Goal: Communication & Community: Share content

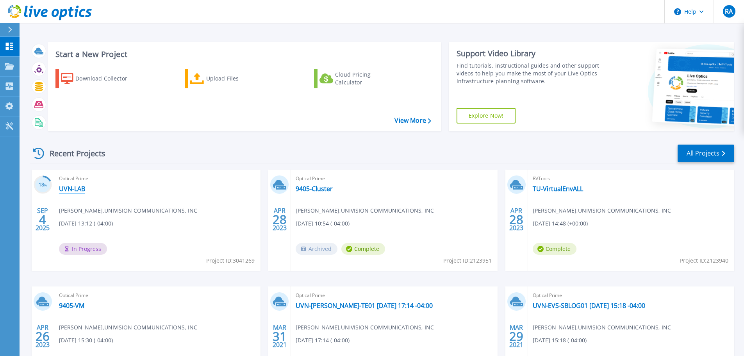
click at [82, 185] on link "UVN-LAB" at bounding box center [72, 189] width 26 height 8
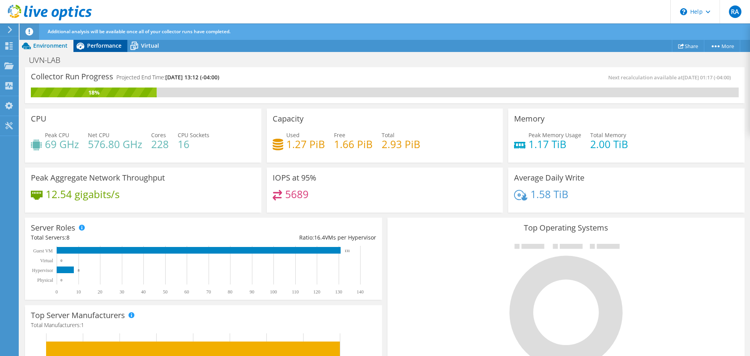
click at [91, 43] on span "Performance" at bounding box center [104, 45] width 34 height 7
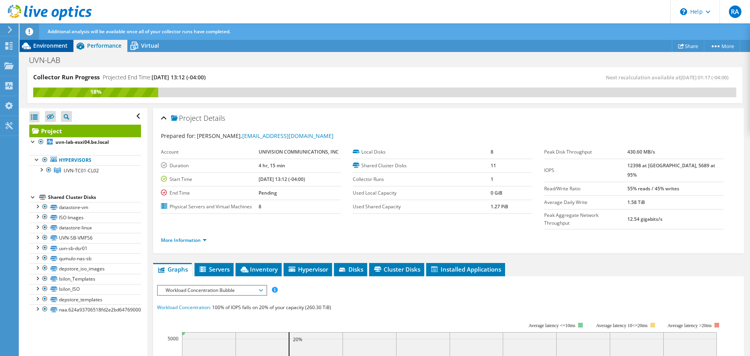
click at [62, 43] on span "Environment" at bounding box center [50, 45] width 34 height 7
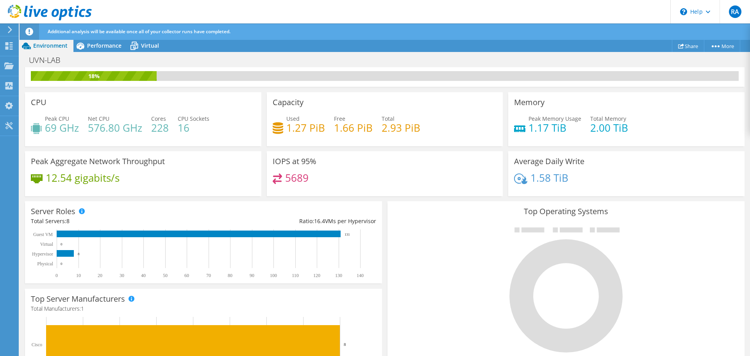
scroll to position [16, 0]
click at [111, 52] on div "UVN-LAB Print" at bounding box center [385, 59] width 730 height 15
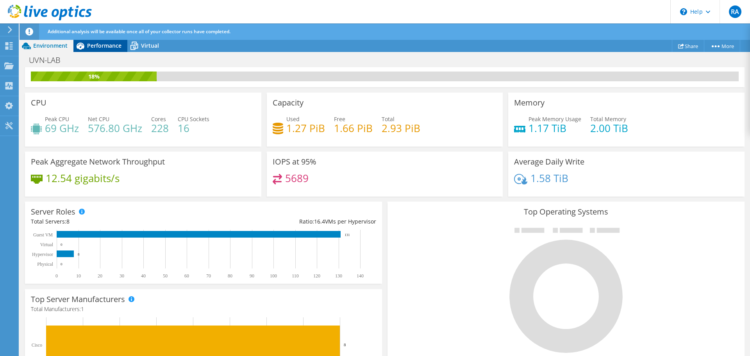
click at [111, 48] on span "Performance" at bounding box center [104, 45] width 34 height 7
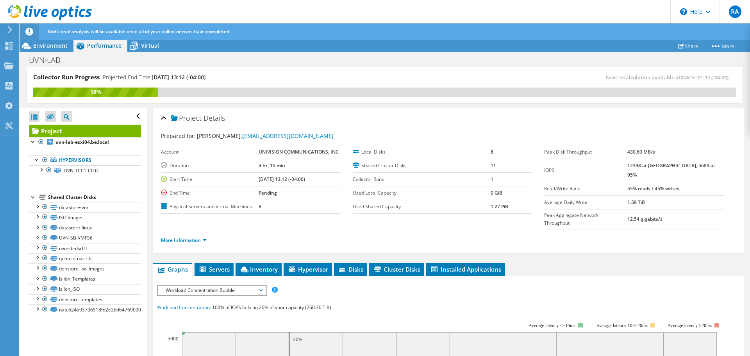
scroll to position [0, 0]
click at [77, 286] on link "Isilon_ISO" at bounding box center [85, 289] width 112 height 10
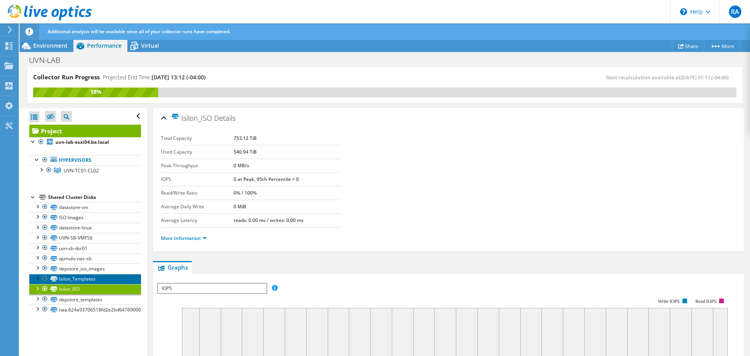
click at [75, 280] on link "Isilon_Templates" at bounding box center [85, 279] width 112 height 10
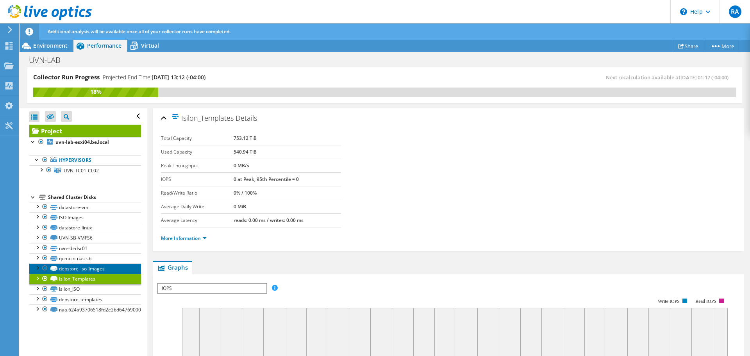
click at [77, 269] on link "depstore_iso_images" at bounding box center [85, 268] width 112 height 10
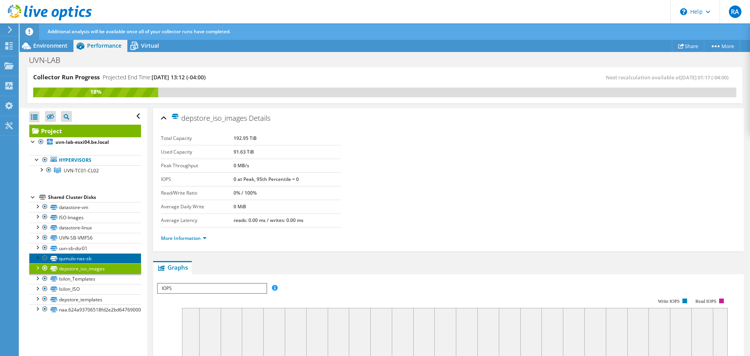
click at [79, 260] on link "qumulo-nas-sb" at bounding box center [85, 258] width 112 height 10
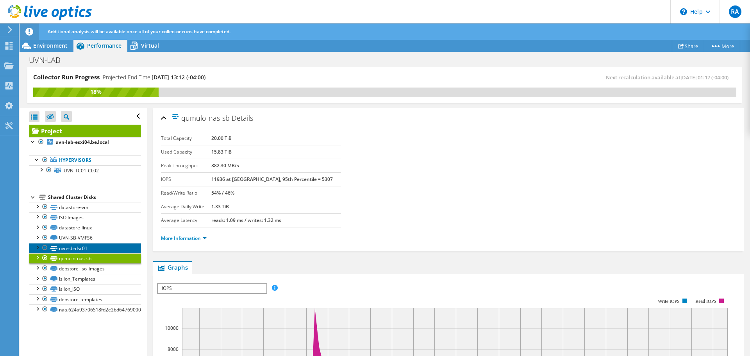
click at [94, 248] on link "uvn-sb-dsr01" at bounding box center [85, 248] width 112 height 10
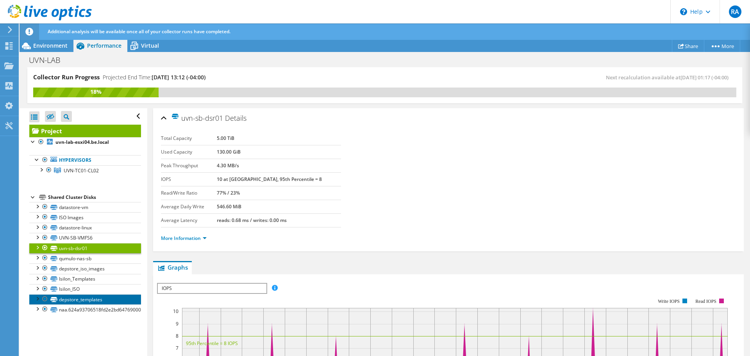
click at [83, 302] on link "depstore_templates" at bounding box center [85, 299] width 112 height 10
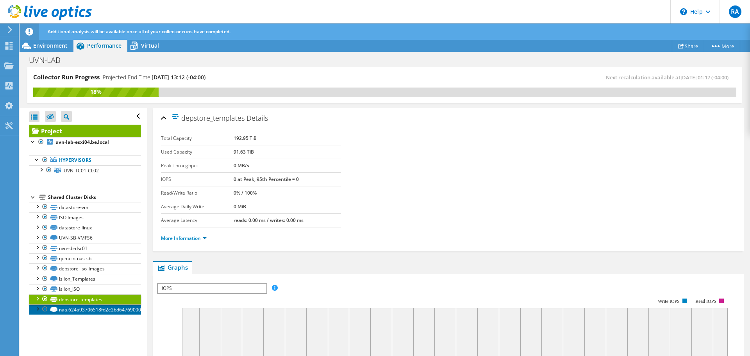
click at [84, 311] on link "naa.624a93706518fd2e2bd6476900014f84" at bounding box center [85, 309] width 112 height 10
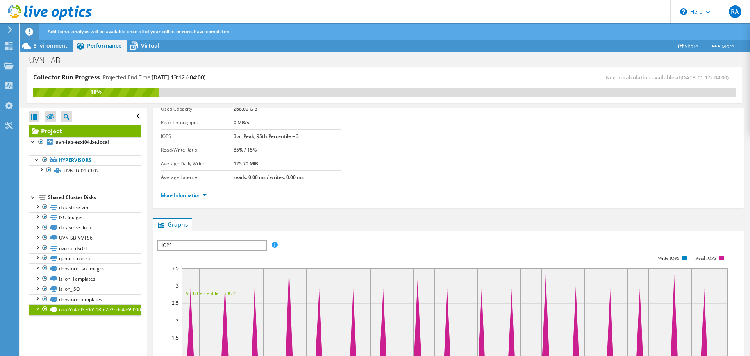
scroll to position [78, 0]
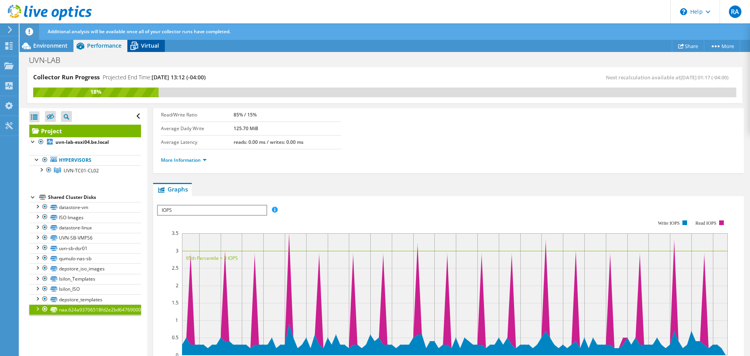
click at [143, 43] on span "Virtual" at bounding box center [150, 45] width 18 height 7
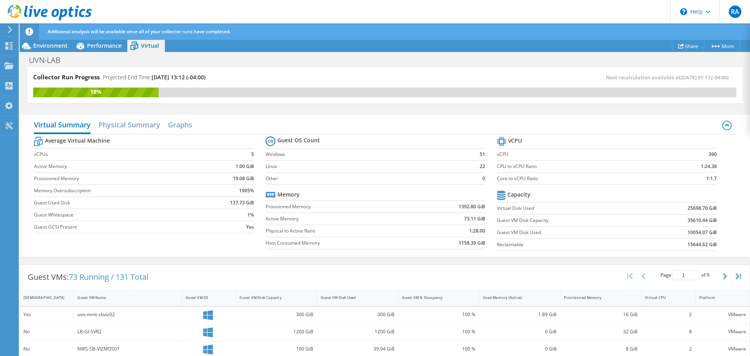
scroll to position [117, 0]
click at [120, 125] on h2 "Physical Summary" at bounding box center [129, 125] width 62 height 17
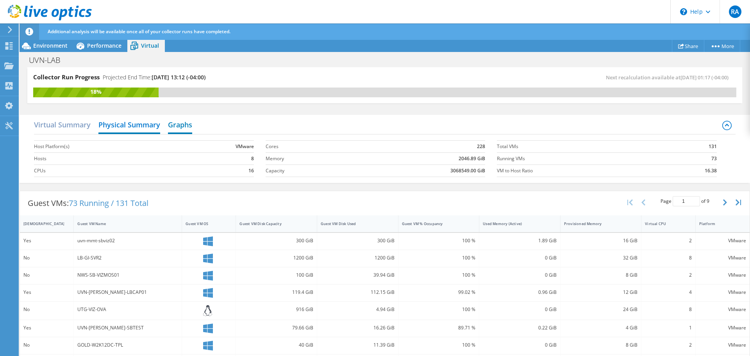
click at [188, 127] on h2 "Graphs" at bounding box center [180, 125] width 24 height 17
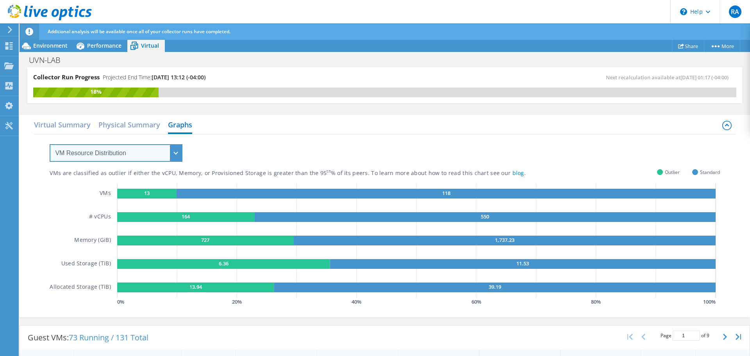
click at [169, 157] on select "VM Resource Distribution Provisioning Contrast Over Provisioning" at bounding box center [116, 153] width 133 height 18
select select "Provisioning Contrast"
click at [50, 144] on select "VM Resource Distribution Provisioning Contrast Over Provisioning" at bounding box center [116, 153] width 133 height 18
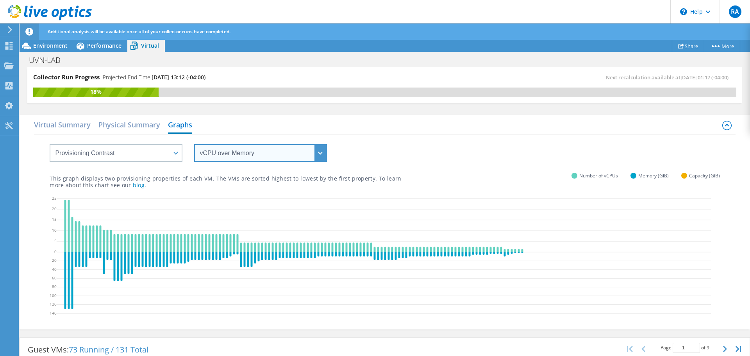
click at [226, 159] on select "vCPU over Memory vCPU over Capacity Memory over vCPU Memory over Capacity Capac…" at bounding box center [260, 153] width 133 height 18
click at [194, 144] on select "vCPU over Memory vCPU over Capacity Memory over vCPU Memory over Capacity Capac…" at bounding box center [260, 153] width 133 height 18
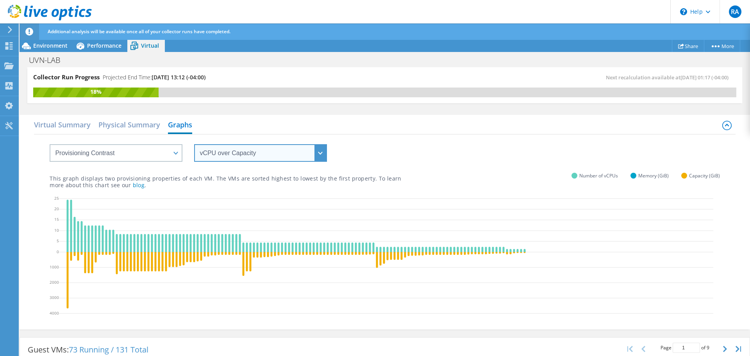
click at [270, 157] on select "vCPU over Memory vCPU over Capacity Memory over vCPU Memory over Capacity Capac…" at bounding box center [260, 153] width 133 height 18
click at [194, 144] on select "vCPU over Memory vCPU over Capacity Memory over vCPU Memory over Capacity Capac…" at bounding box center [260, 153] width 133 height 18
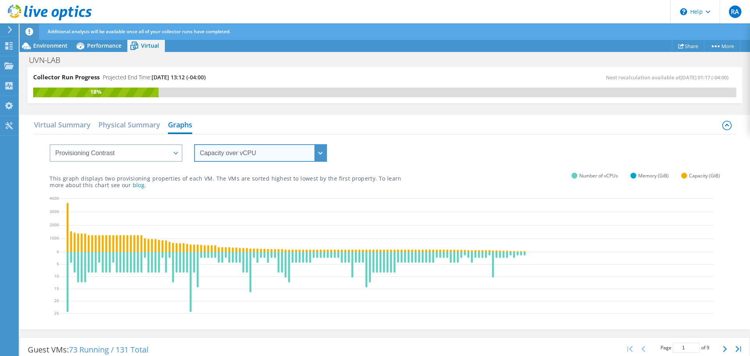
click at [264, 156] on select "vCPU over Memory vCPU over Capacity Memory over vCPU Memory over Capacity Capac…" at bounding box center [260, 153] width 133 height 18
select select "vCPU over Memory"
click at [194, 144] on select "vCPU over Memory vCPU over Capacity Memory over vCPU Memory over Capacity Capac…" at bounding box center [260, 153] width 133 height 18
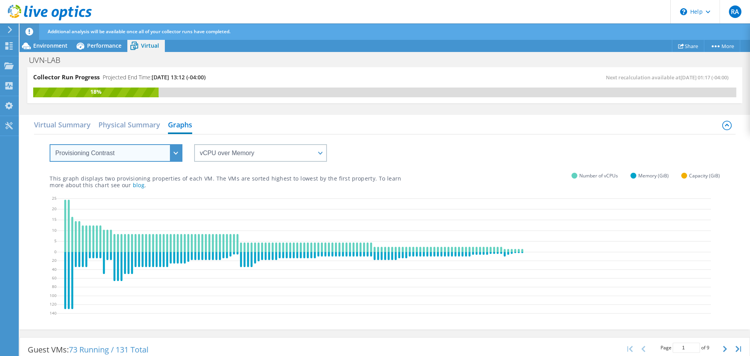
click at [142, 158] on select "VM Resource Distribution Provisioning Contrast Over Provisioning" at bounding box center [116, 153] width 133 height 18
select select "Over Provisioning"
click at [50, 144] on select "VM Resource Distribution Provisioning Contrast Over Provisioning" at bounding box center [116, 153] width 133 height 18
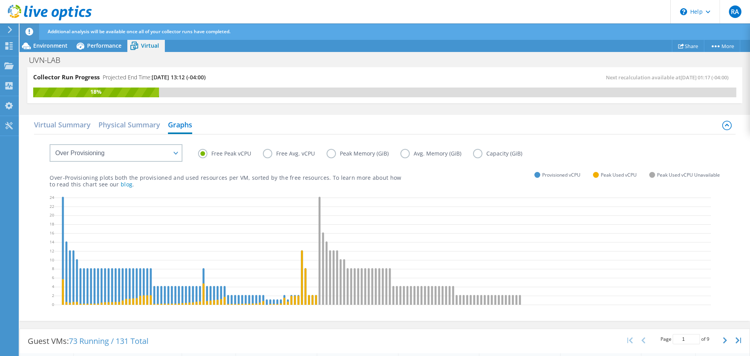
click at [284, 154] on label "Free Avg. vCPU" at bounding box center [295, 153] width 64 height 9
click at [0, 0] on input "Free Avg. vCPU" at bounding box center [0, 0] width 0 height 0
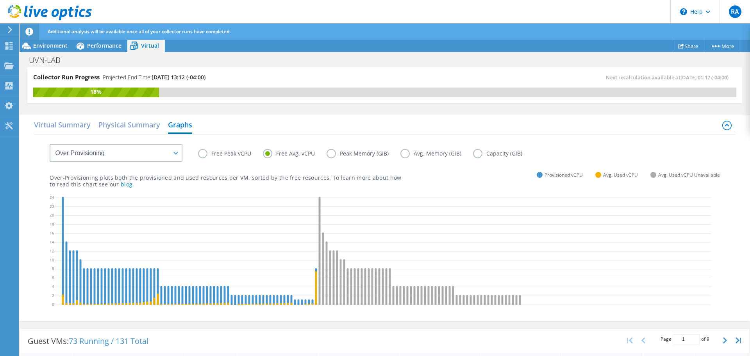
click at [485, 155] on label "Capacity (GiB)" at bounding box center [503, 153] width 61 height 9
click at [0, 0] on input "Capacity (GiB)" at bounding box center [0, 0] width 0 height 0
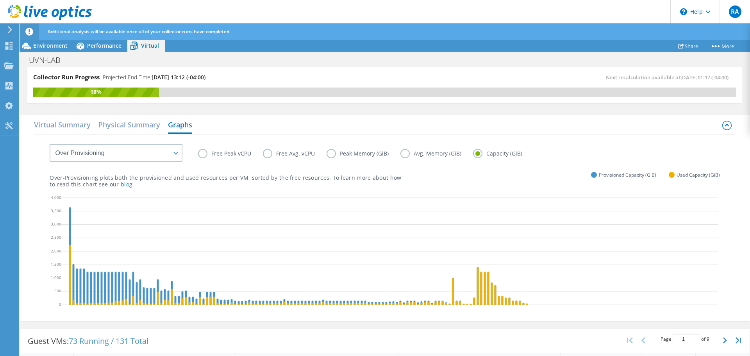
click at [223, 151] on label "Free Peak vCPU" at bounding box center [230, 153] width 65 height 9
click at [0, 0] on input "Free Peak vCPU" at bounding box center [0, 0] width 0 height 0
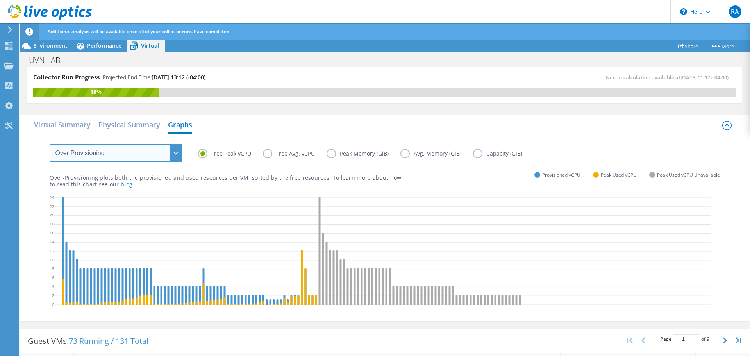
click at [148, 160] on select "VM Resource Distribution Provisioning Contrast Over Provisioning" at bounding box center [116, 153] width 133 height 18
click at [216, 152] on label "Free Peak vCPU" at bounding box center [230, 153] width 65 height 9
click at [0, 0] on input "Free Peak vCPU" at bounding box center [0, 0] width 0 height 0
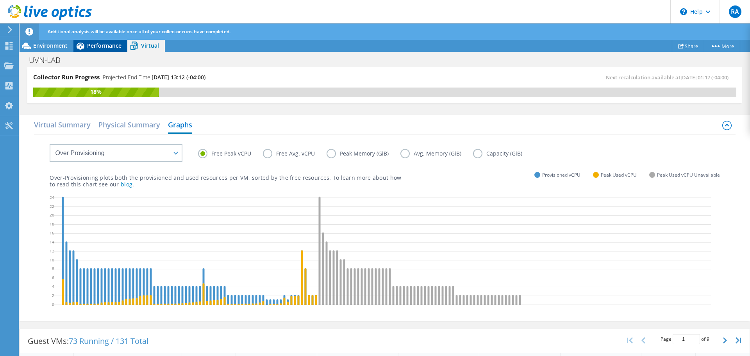
click at [113, 48] on span "Performance" at bounding box center [104, 45] width 34 height 7
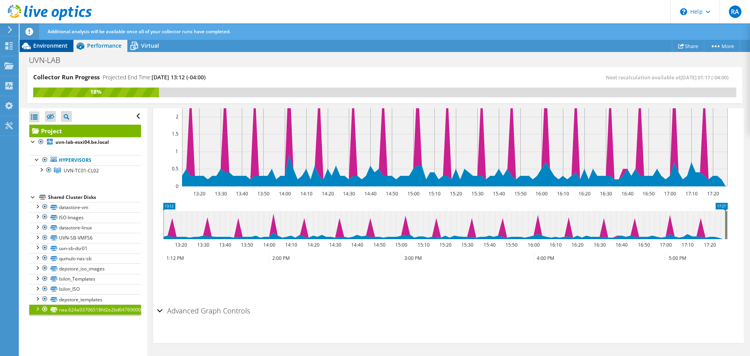
click at [59, 46] on span "Environment" at bounding box center [50, 45] width 34 height 7
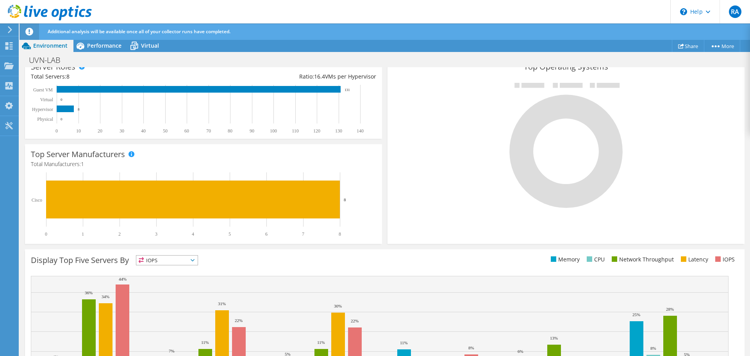
scroll to position [195, 0]
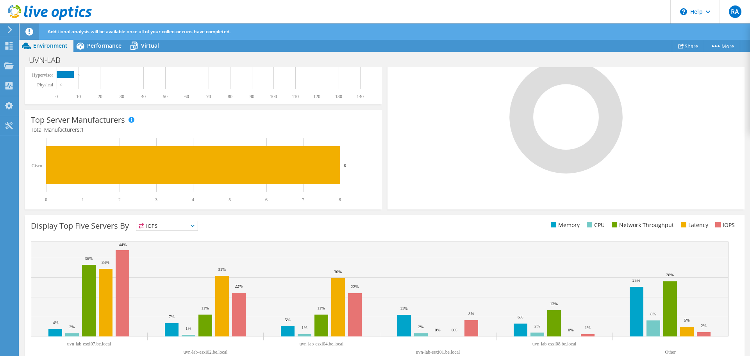
click at [175, 225] on span "IOPS" at bounding box center [166, 225] width 61 height 9
click at [168, 242] on li "Memory" at bounding box center [166, 246] width 61 height 11
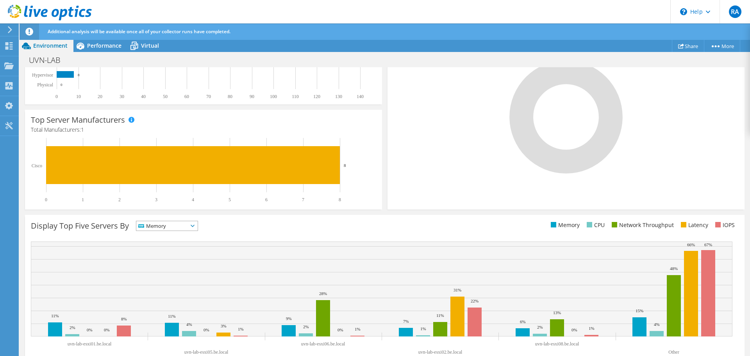
scroll to position [211, 0]
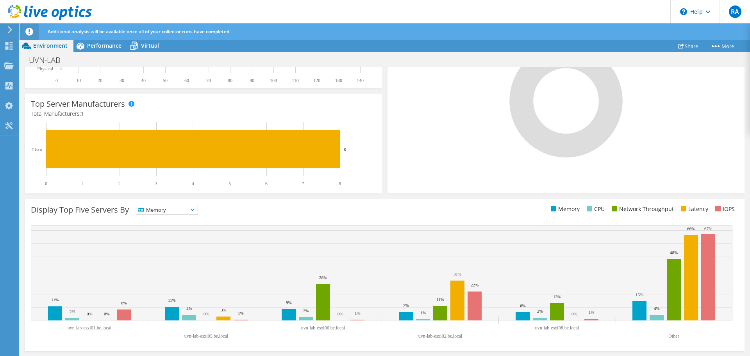
click at [169, 204] on div "Display Top Five Servers By Memory IOPS" at bounding box center [384, 275] width 719 height 152
click at [170, 210] on span "Memory" at bounding box center [162, 209] width 52 height 9
click at [164, 253] on li "Network Throughput" at bounding box center [166, 252] width 61 height 11
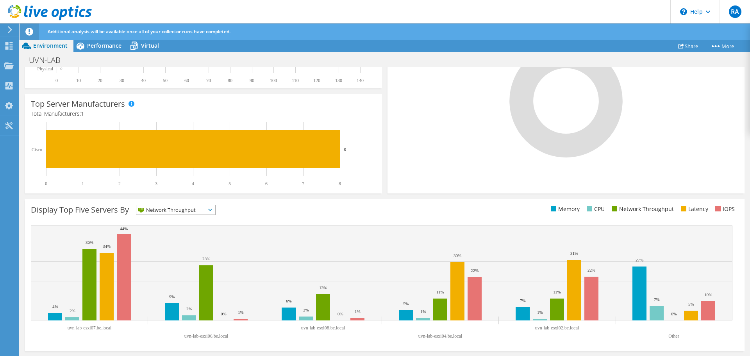
click at [196, 208] on span "Network Throughput" at bounding box center [170, 209] width 69 height 9
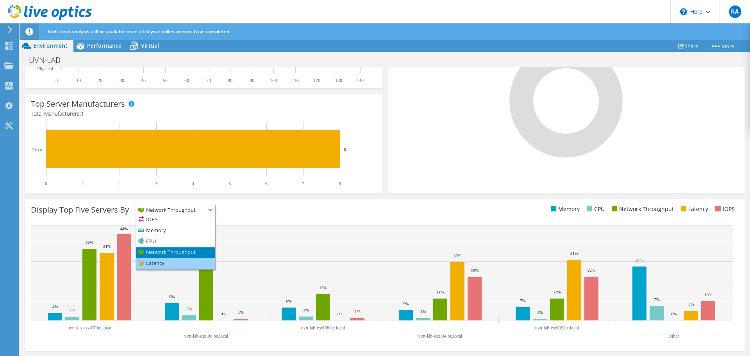
click at [171, 262] on li "Latency" at bounding box center [175, 263] width 79 height 11
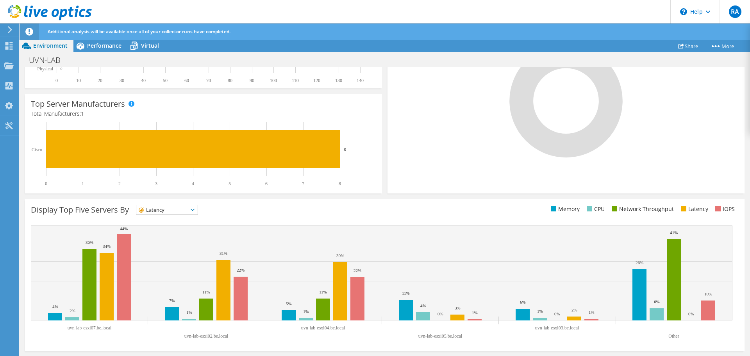
click at [162, 210] on span "Latency" at bounding box center [162, 209] width 52 height 9
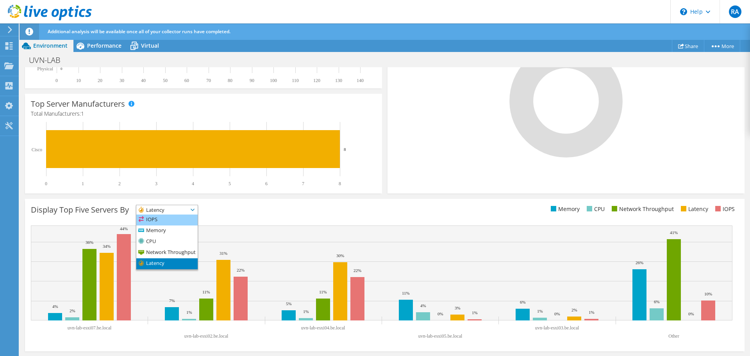
click at [160, 219] on li "IOPS" at bounding box center [166, 219] width 61 height 11
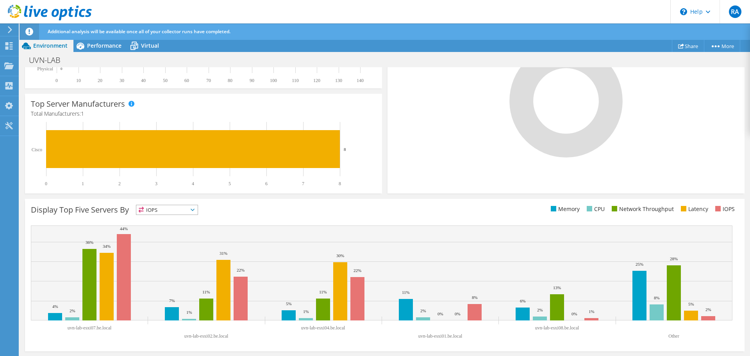
click at [299, 211] on div "Display Top Five Servers By IOPS IOPS" at bounding box center [208, 211] width 354 height 13
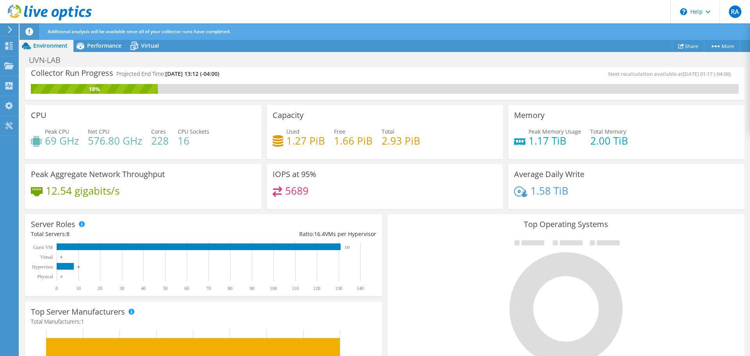
scroll to position [0, 0]
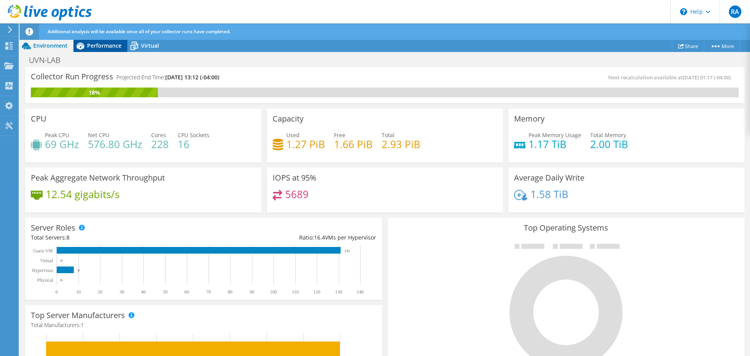
click at [98, 43] on span "Performance" at bounding box center [104, 45] width 34 height 7
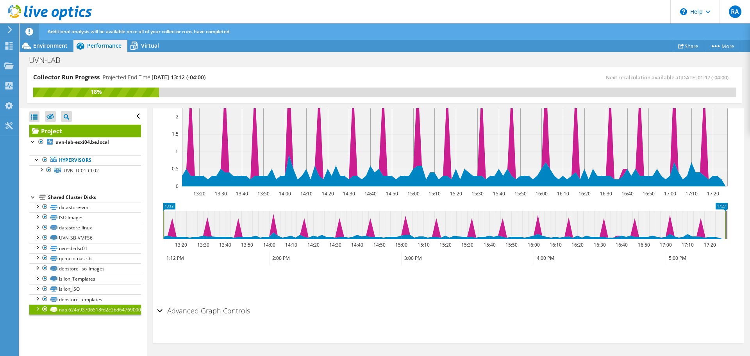
click at [150, 37] on div "Additional analysis will be available once all of your collector runs have comp…" at bounding box center [399, 31] width 707 height 16
click at [148, 51] on div "Virtual" at bounding box center [145, 45] width 37 height 12
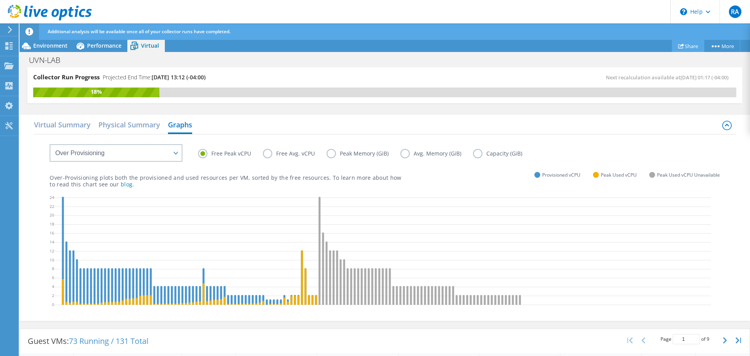
click at [697, 46] on link "Share" at bounding box center [688, 46] width 32 height 12
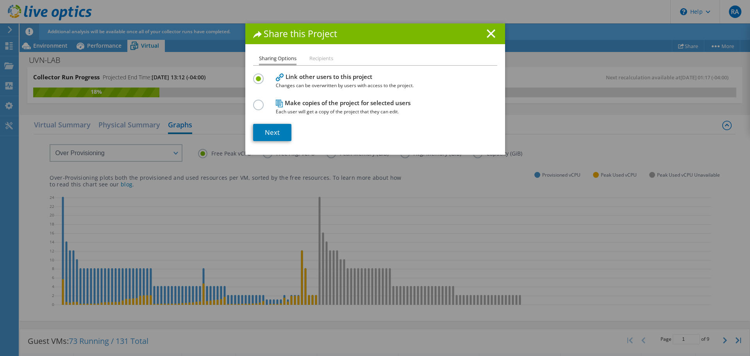
click at [289, 105] on h4 "Make copies of the project for selected users Each user will get a copy of the …" at bounding box center [373, 107] width 195 height 18
click at [253, 102] on label at bounding box center [260, 101] width 14 height 2
click at [0, 0] on input "radio" at bounding box center [0, 0] width 0 height 0
click at [311, 60] on li "Recipients" at bounding box center [321, 59] width 24 height 10
click at [259, 75] on label at bounding box center [260, 74] width 14 height 2
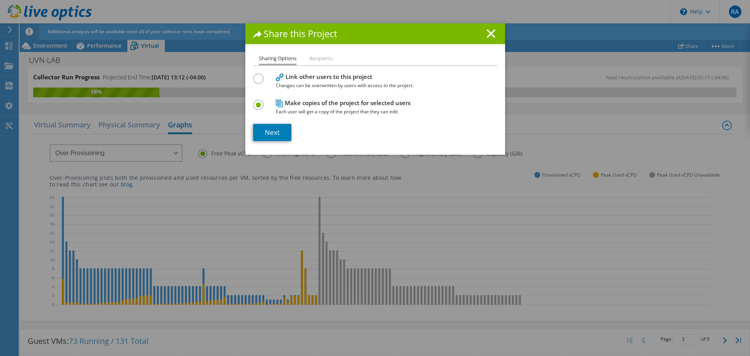
click at [0, 0] on input "radio" at bounding box center [0, 0] width 0 height 0
click at [283, 136] on link "Next" at bounding box center [272, 132] width 38 height 17
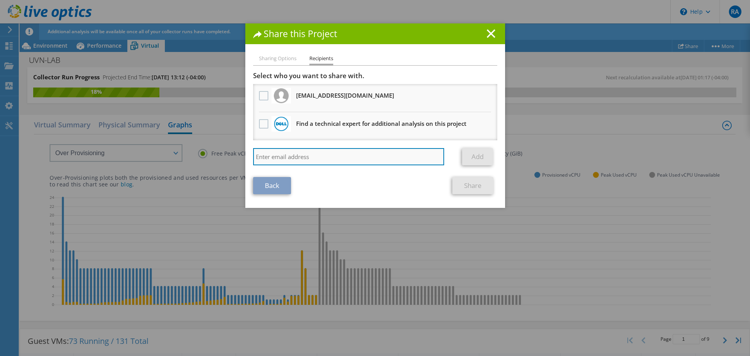
click at [331, 163] on input "search" at bounding box center [348, 156] width 191 height 17
paste input "[PERSON_NAME] (beaumar) <[EMAIL_ADDRESS][DOMAIN_NAME]>"
type input "[PERSON_NAME] (beaumar) <[EMAIL_ADDRESS][DOMAIN_NAME]>"
drag, startPoint x: 320, startPoint y: 155, endPoint x: 235, endPoint y: 158, distance: 85.6
click at [235, 158] on div "Share this Project Sharing Options Recipients Link other users to this project …" at bounding box center [375, 177] width 750 height 309
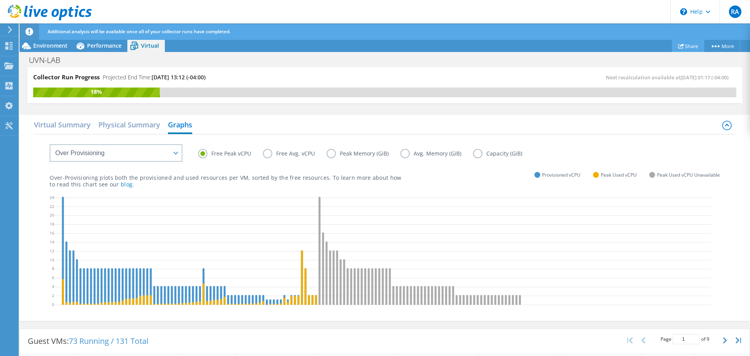
click at [672, 50] on link "Share" at bounding box center [688, 46] width 32 height 12
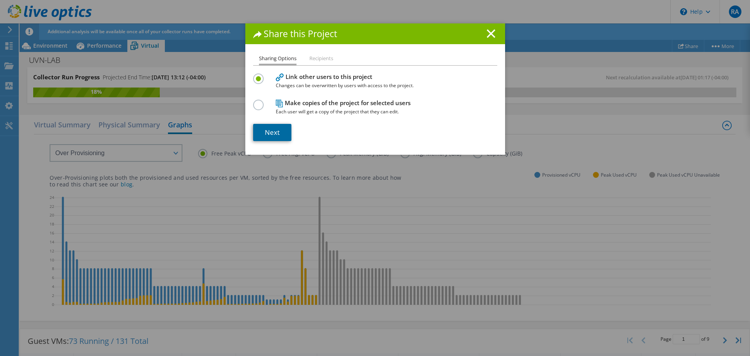
click at [285, 129] on link "Next" at bounding box center [272, 132] width 38 height 17
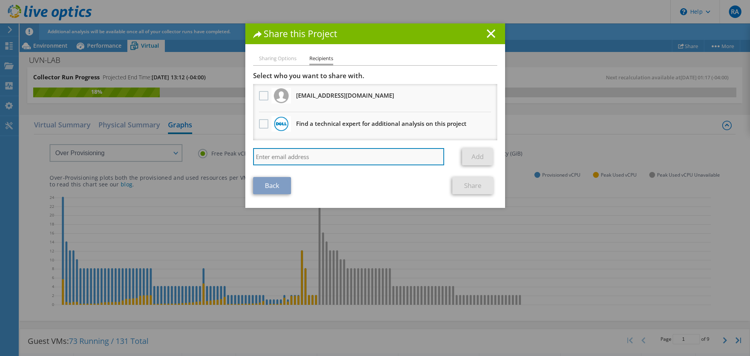
click at [290, 154] on input "search" at bounding box center [348, 156] width 191 height 17
paste input "[PERSON_NAME] (beaumar) <[EMAIL_ADDRESS][DOMAIN_NAME]>"
drag, startPoint x: 320, startPoint y: 157, endPoint x: 253, endPoint y: 158, distance: 67.2
click at [253, 158] on input "[PERSON_NAME] (beaumar) <[EMAIL_ADDRESS][DOMAIN_NAME]>" at bounding box center [348, 156] width 191 height 17
click at [321, 157] on input "[EMAIL_ADDRESS][DOMAIN_NAME]>" at bounding box center [348, 156] width 191 height 17
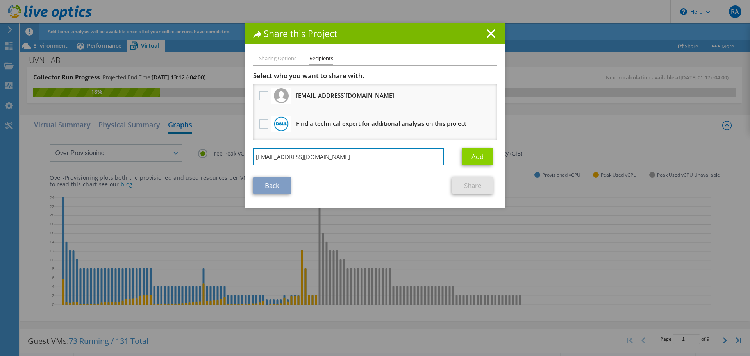
type input "[EMAIL_ADDRESS][DOMAIN_NAME]"
click at [467, 158] on link "Add" at bounding box center [477, 156] width 31 height 17
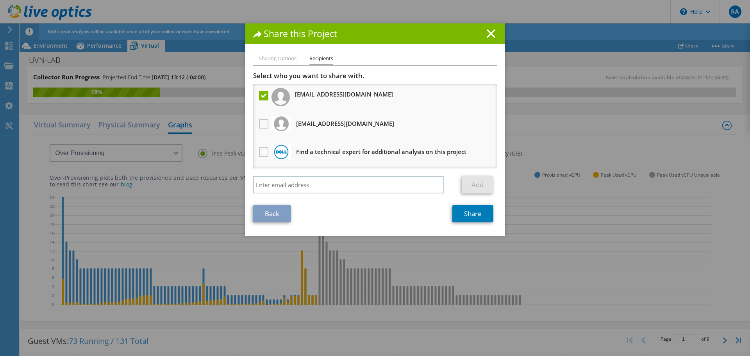
click at [268, 52] on div "Share this Project Sharing Options Recipients Link other users to this project …" at bounding box center [375, 129] width 260 height 212
click at [271, 62] on li "Sharing Options" at bounding box center [277, 59] width 37 height 10
click at [276, 56] on li "Sharing Options" at bounding box center [277, 59] width 37 height 10
click at [496, 27] on div "Share this Project" at bounding box center [375, 33] width 260 height 21
click at [487, 35] on line at bounding box center [491, 34] width 8 height 8
